Goal: Transaction & Acquisition: Purchase product/service

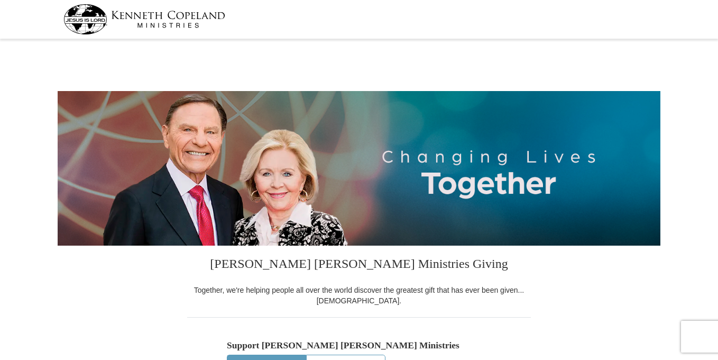
select select "NY"
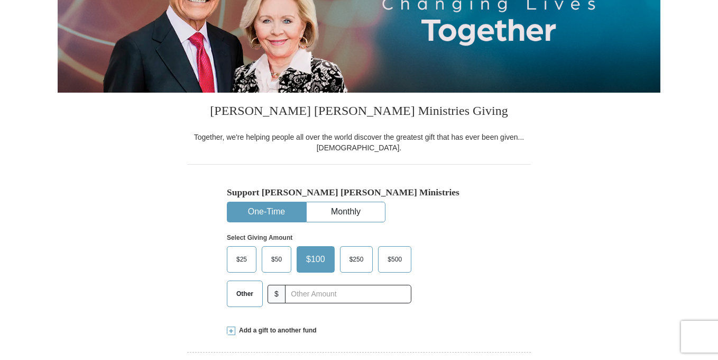
scroll to position [190, 0]
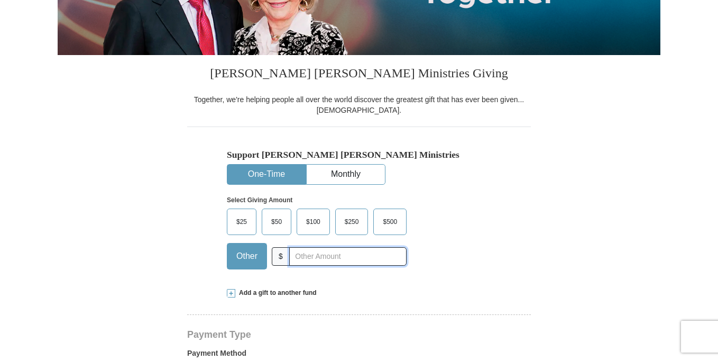
click at [317, 256] on input "text" at bounding box center [347, 256] width 117 height 19
type input "1"
type input "20.00"
click at [514, 256] on div "Support [PERSON_NAME] [PERSON_NAME] Ministries One-Time Monthly Select Giving A…" at bounding box center [359, 201] width 344 height 151
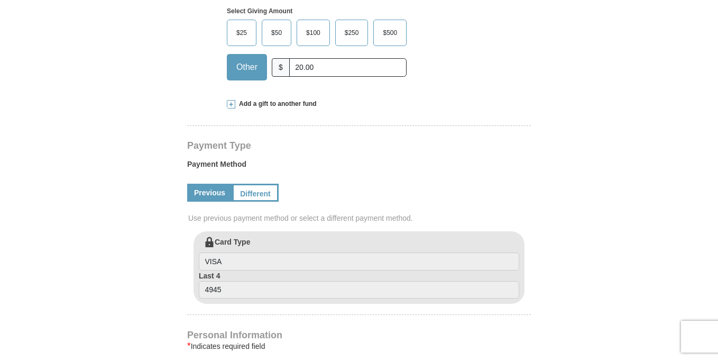
scroll to position [381, 0]
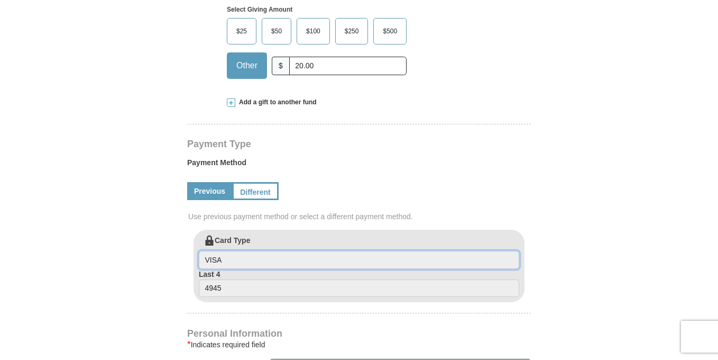
click at [285, 263] on input "VISA" at bounding box center [359, 260] width 320 height 18
click at [285, 262] on input "VISA" at bounding box center [359, 260] width 320 height 18
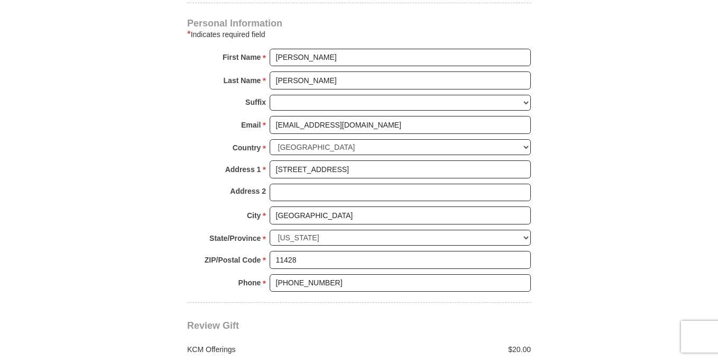
scroll to position [689, 0]
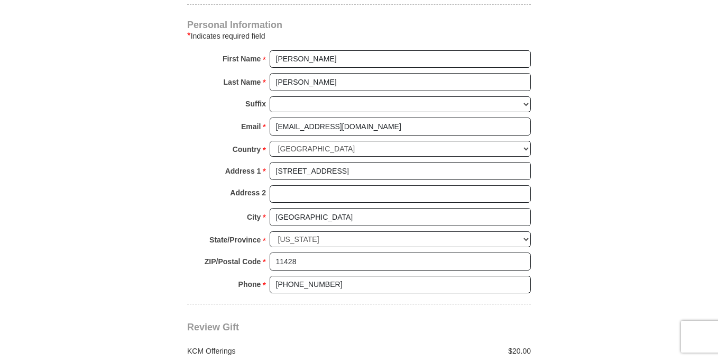
click at [410, 332] on div "Review Gift Your monthly donation will start on the first occurrence on your se…" at bounding box center [359, 344] width 344 height 81
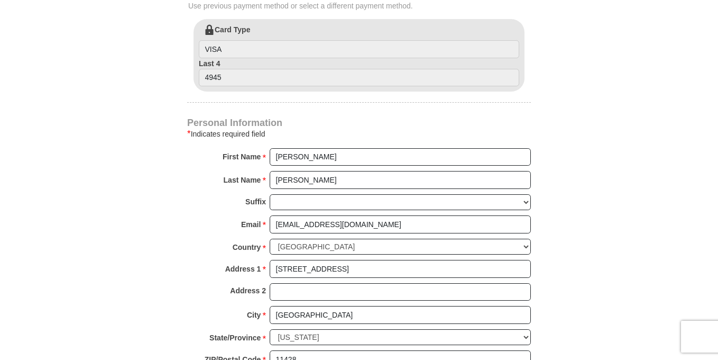
scroll to position [583, 0]
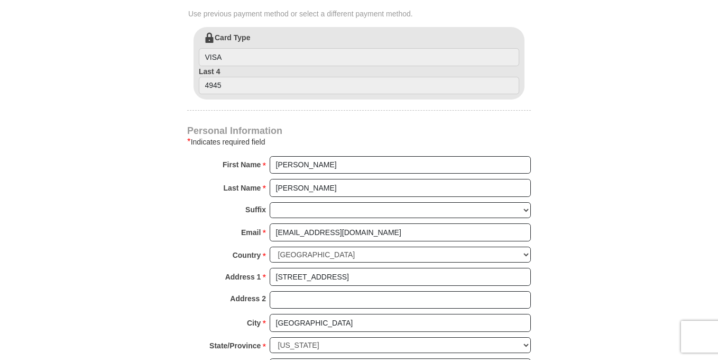
click at [582, 233] on form "[PERSON_NAME] [PERSON_NAME] Ministries Giving Together, we're helping people al…" at bounding box center [359, 28] width 603 height 1139
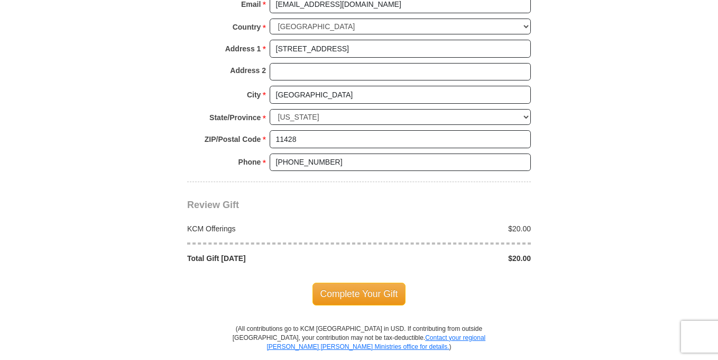
scroll to position [805, 0]
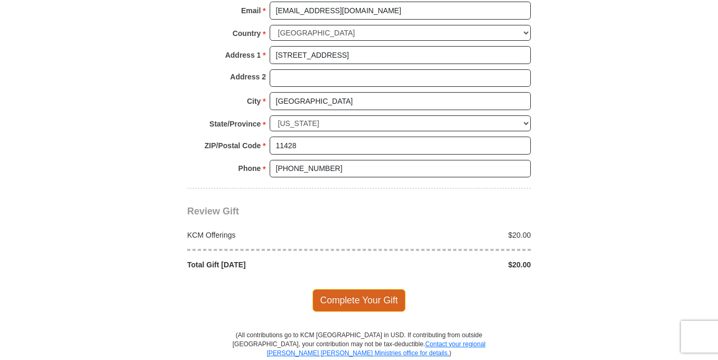
click at [375, 294] on span "Complete Your Gift" at bounding box center [360, 300] width 94 height 22
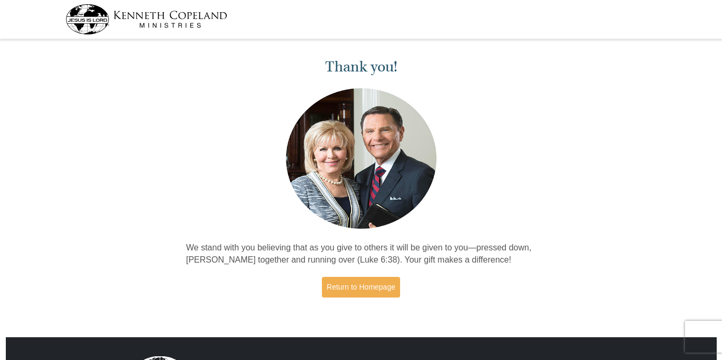
click at [580, 191] on div "Thank you! We stand with you believing that as you give to others it will be gi…" at bounding box center [361, 178] width 722 height 273
